Goal: Navigation & Orientation: Find specific page/section

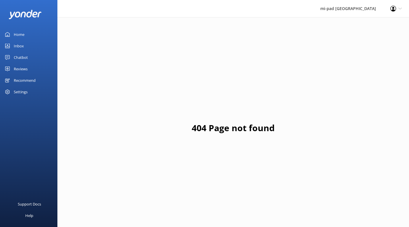
click at [22, 56] on div "Chatbot" at bounding box center [21, 57] width 14 height 11
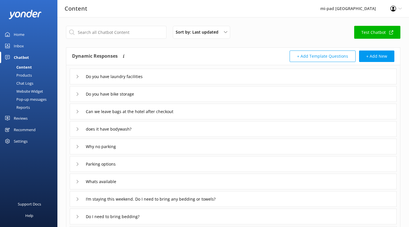
click at [23, 48] on div "Inbox" at bounding box center [19, 45] width 10 height 11
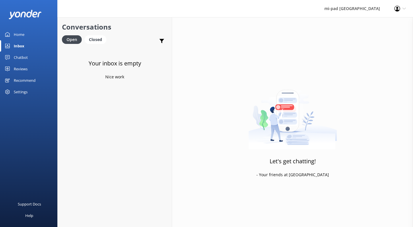
click at [22, 38] on div "Home" at bounding box center [19, 34] width 11 height 11
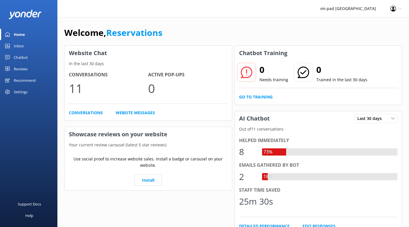
click at [25, 65] on div "Reviews" at bounding box center [21, 68] width 14 height 11
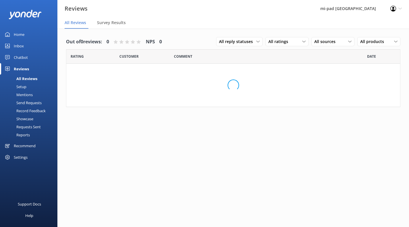
click at [25, 59] on div "Chatbot" at bounding box center [21, 57] width 14 height 11
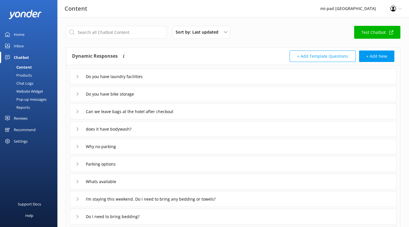
click at [21, 86] on div "Chat Logs" at bounding box center [18, 83] width 30 height 8
